Goal: Task Accomplishment & Management: Use online tool/utility

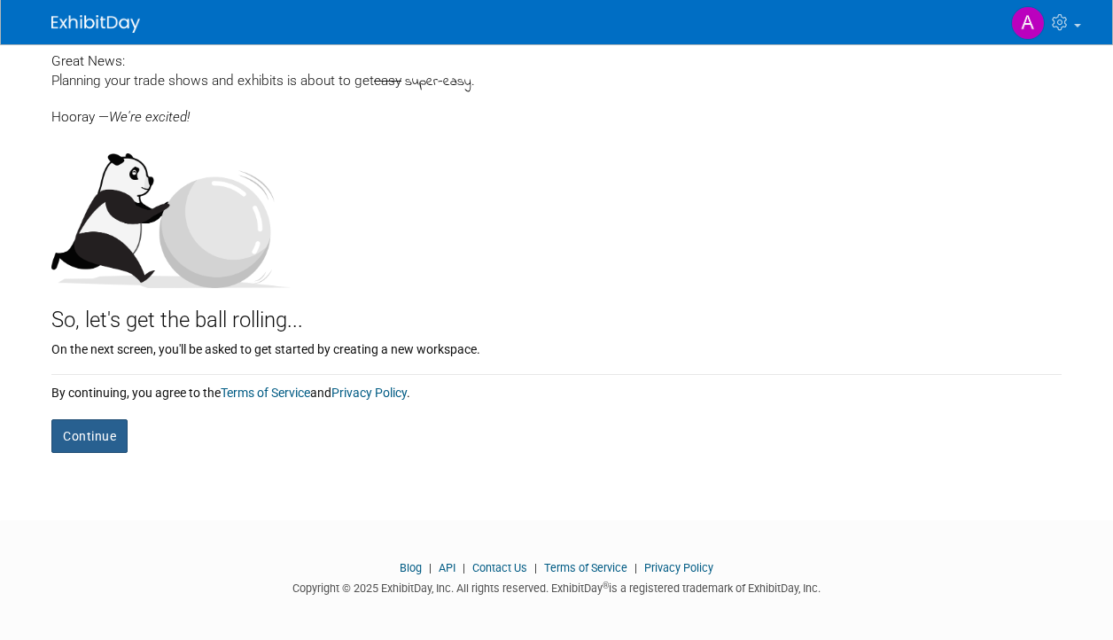
scroll to position [87, 0]
click at [115, 433] on button "Continue" at bounding box center [89, 437] width 76 height 34
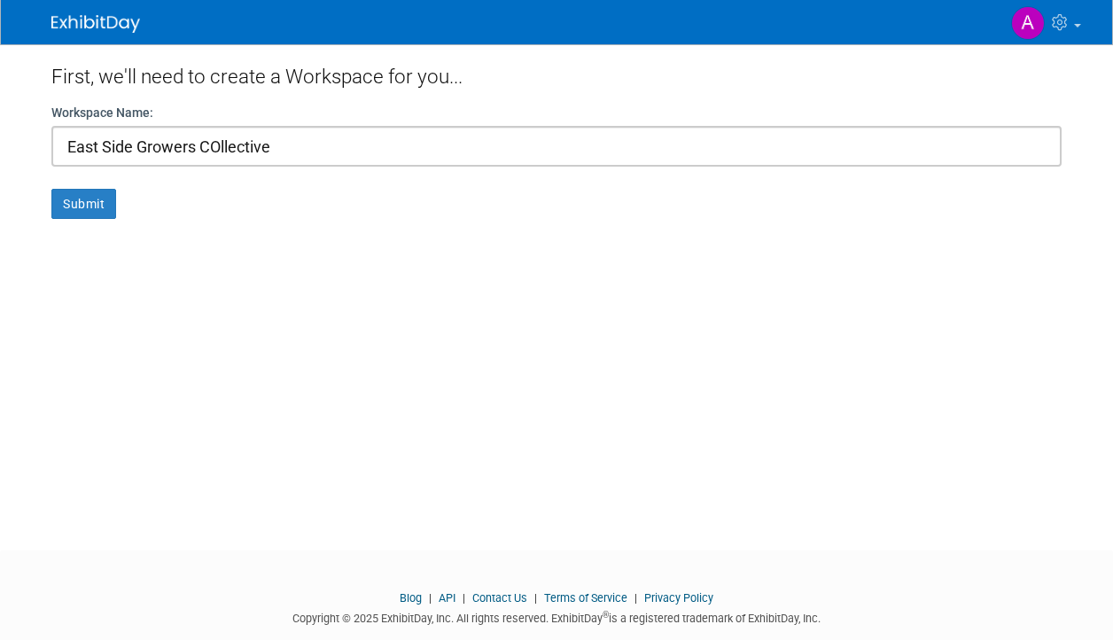
type input "East Side Growers COllective"
click at [83, 203] on button "Submit" at bounding box center [83, 204] width 65 height 30
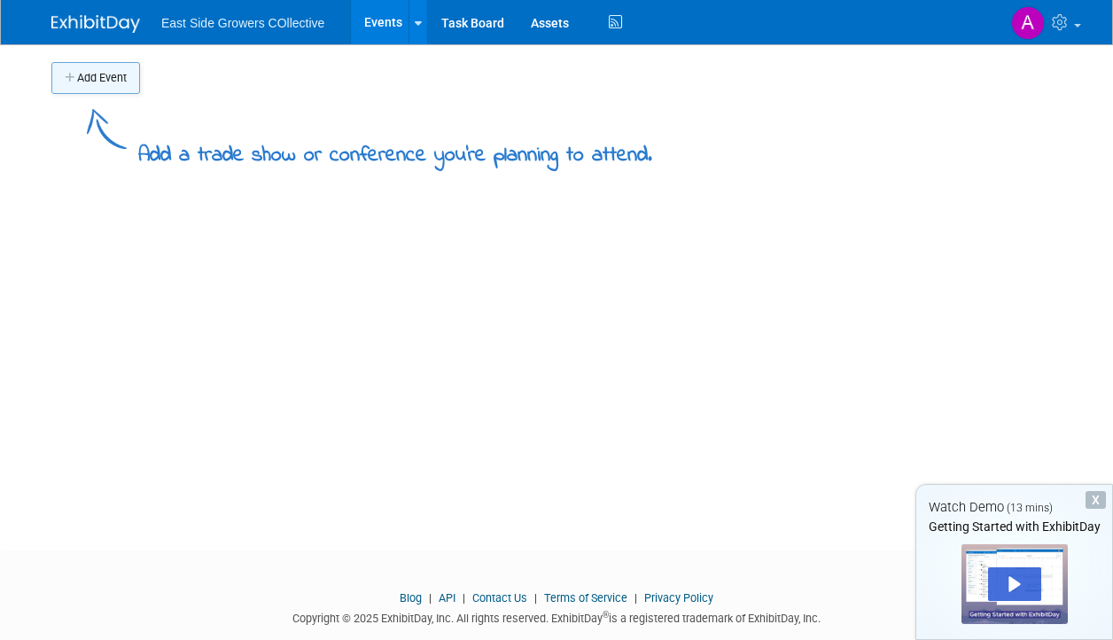
click at [98, 79] on button "Add Event" at bounding box center [95, 78] width 89 height 32
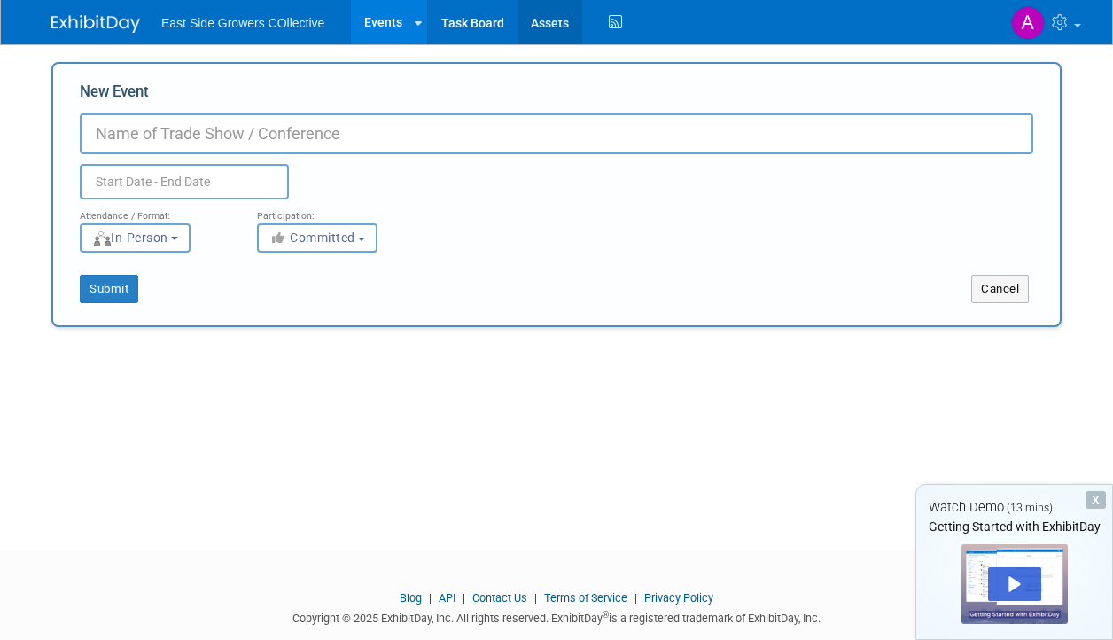
click at [552, 23] on link "Assets" at bounding box center [550, 22] width 65 height 44
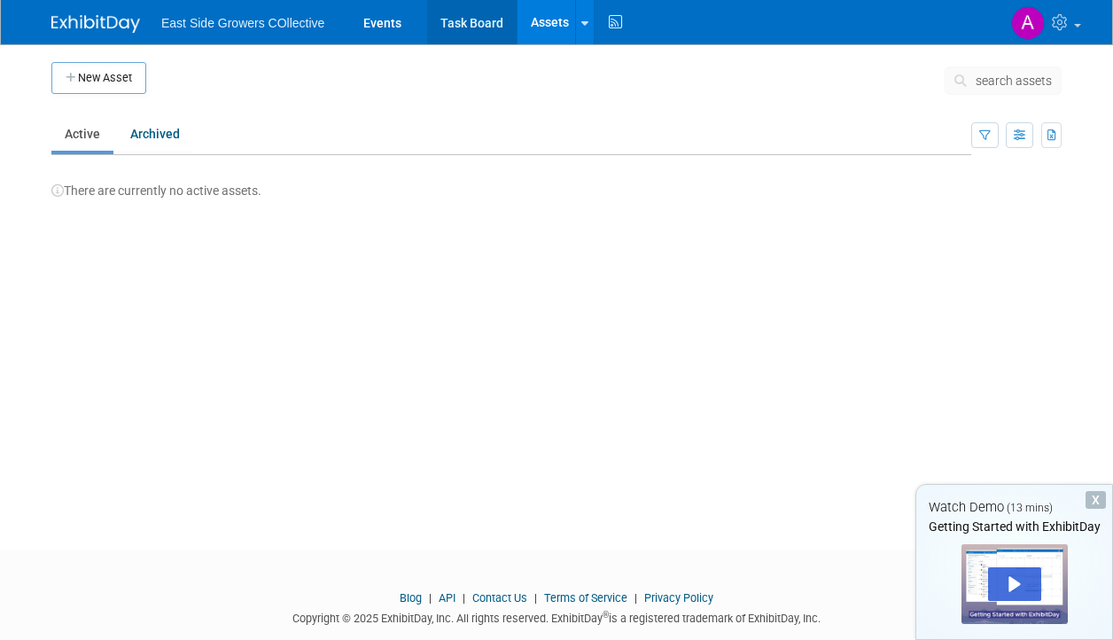
click at [503, 28] on link "Task Board" at bounding box center [472, 22] width 90 height 44
